Goal: Task Accomplishment & Management: Manage account settings

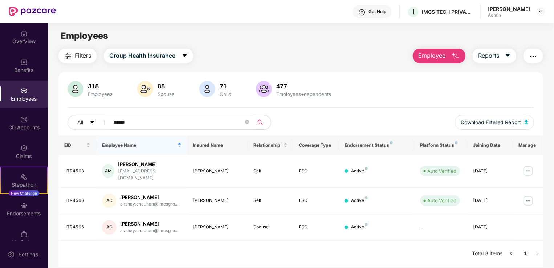
click at [204, 124] on input "******" at bounding box center [178, 122] width 130 height 11
type input "*"
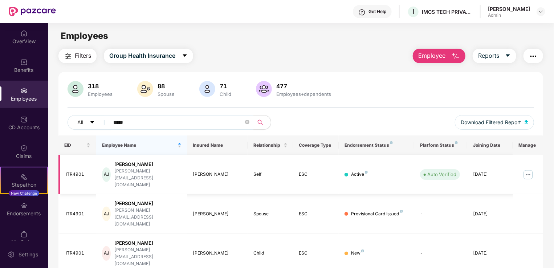
type input "*****"
click at [151, 174] on div "[PERSON_NAME][EMAIL_ADDRESS][DOMAIN_NAME]" at bounding box center [147, 178] width 67 height 21
click at [530, 169] on img at bounding box center [529, 175] width 12 height 12
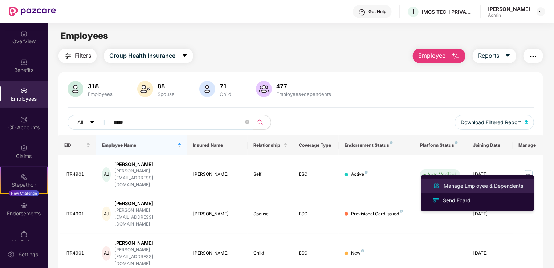
click at [459, 187] on div "Manage Employee & Dependents" at bounding box center [483, 186] width 82 height 8
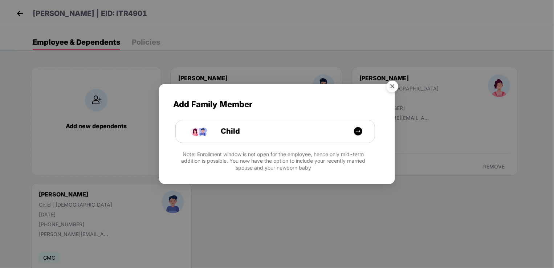
click at [394, 89] on img "Close" at bounding box center [392, 87] width 20 height 20
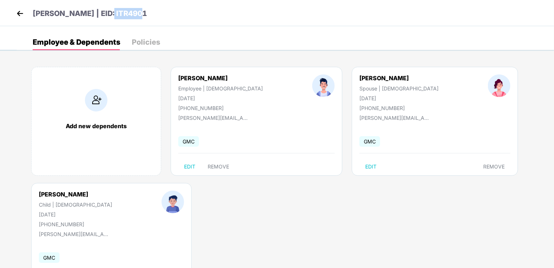
drag, startPoint x: 134, startPoint y: 13, endPoint x: 95, endPoint y: 13, distance: 38.9
click at [95, 13] on div "[PERSON_NAME] | EID: ITR4901" at bounding box center [277, 13] width 554 height 26
copy p "ITR4901"
drag, startPoint x: 179, startPoint y: 78, endPoint x: 217, endPoint y: 78, distance: 37.8
click at [217, 78] on div "[PERSON_NAME]" at bounding box center [220, 77] width 85 height 7
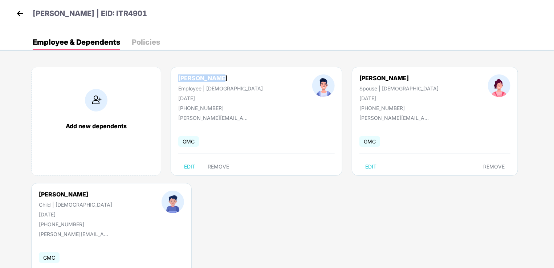
copy div "[PERSON_NAME]"
drag, startPoint x: 210, startPoint y: 98, endPoint x: 178, endPoint y: 98, distance: 32.3
click at [178, 98] on div "[PERSON_NAME] Employee | [DEMOGRAPHIC_DATA] [DATE] [PHONE_NUMBER]" at bounding box center [221, 92] width 134 height 37
copy div "[DATE]"
drag, startPoint x: 230, startPoint y: 117, endPoint x: 176, endPoint y: 113, distance: 54.2
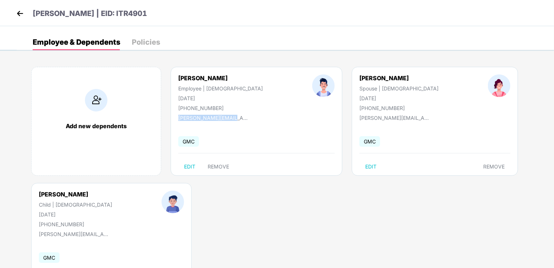
click at [176, 113] on div "[PERSON_NAME] Employee | [DEMOGRAPHIC_DATA] [DATE] [PHONE_NUMBER] [PERSON_NAME]…" at bounding box center [257, 121] width 172 height 109
copy div "[PERSON_NAME][EMAIL_ADDRESS][DOMAIN_NAME]"
drag, startPoint x: 225, startPoint y: 108, endPoint x: 186, endPoint y: 109, distance: 38.9
click at [186, 109] on div "[PERSON_NAME] Employee | [DEMOGRAPHIC_DATA] [DATE] [PHONE_NUMBER]" at bounding box center [221, 92] width 134 height 37
copy div "8005788938"
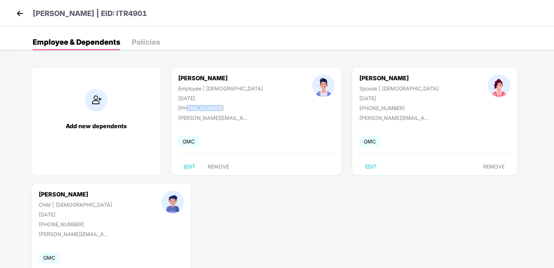
drag, startPoint x: 349, startPoint y: 98, endPoint x: 314, endPoint y: 98, distance: 35.6
click at [335, 98] on div "[PERSON_NAME] Spouse | [DEMOGRAPHIC_DATA] [DATE] [PHONE_NUMBER]" at bounding box center [399, 92] width 129 height 37
copy div "[DATE]"
drag, startPoint x: 352, startPoint y: 79, endPoint x: 317, endPoint y: 79, distance: 35.6
click at [335, 79] on div "[PERSON_NAME] Spouse | [DEMOGRAPHIC_DATA] [DATE] [PHONE_NUMBER]" at bounding box center [399, 92] width 129 height 37
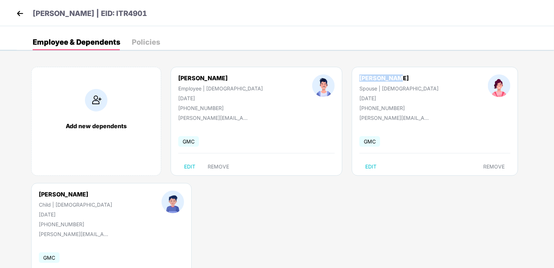
copy div "[PERSON_NAME]"
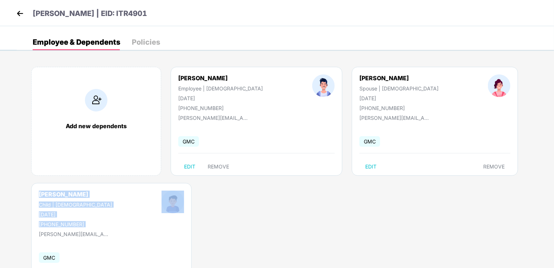
drag, startPoint x: 104, startPoint y: 188, endPoint x: 31, endPoint y: 193, distance: 72.8
click at [31, 193] on div "[PERSON_NAME] | [DEMOGRAPHIC_DATA] [DATE] [PHONE_NUMBER] [PERSON_NAME][EMAIL_AD…" at bounding box center [111, 237] width 161 height 109
drag, startPoint x: 31, startPoint y: 193, endPoint x: 92, endPoint y: 194, distance: 60.6
click at [92, 194] on div "[PERSON_NAME] | [DEMOGRAPHIC_DATA] [DATE] [PHONE_NUMBER]" at bounding box center [75, 209] width 123 height 37
click at [84, 194] on div "[PERSON_NAME] | [DEMOGRAPHIC_DATA] [DATE] [PHONE_NUMBER]" at bounding box center [75, 209] width 123 height 37
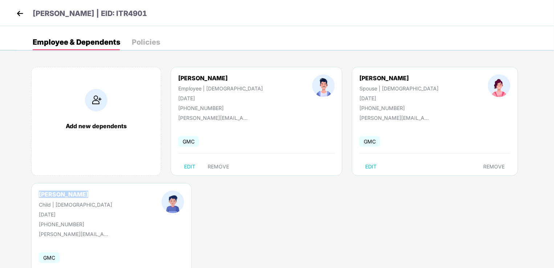
drag, startPoint x: 100, startPoint y: 195, endPoint x: 39, endPoint y: 194, distance: 60.3
click at [39, 194] on div "[PERSON_NAME] | [DEMOGRAPHIC_DATA] [DATE] [PHONE_NUMBER]" at bounding box center [75, 209] width 123 height 37
copy div "[PERSON_NAME]"
drag, startPoint x: 70, startPoint y: 213, endPoint x: 36, endPoint y: 214, distance: 34.1
click at [36, 214] on div "[PERSON_NAME] | [DEMOGRAPHIC_DATA] [DATE] [PHONE_NUMBER]" at bounding box center [75, 209] width 123 height 37
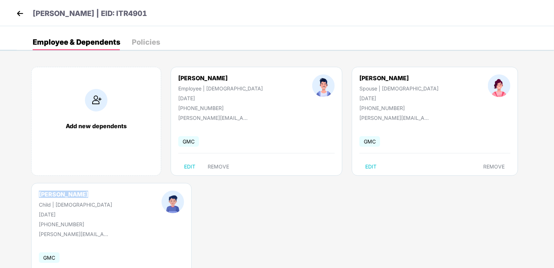
copy div "[DATE]"
